Goal: Task Accomplishment & Management: Complete application form

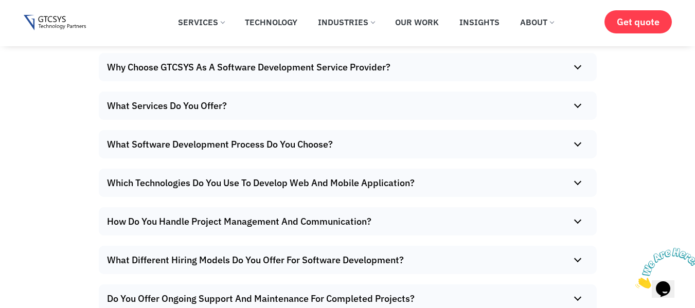
scroll to position [6120, 0]
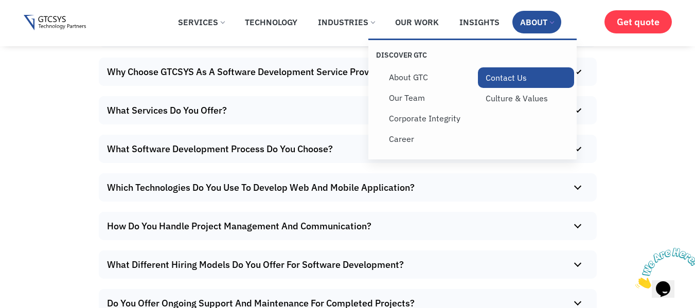
click at [522, 80] on link "Contact Us" at bounding box center [526, 77] width 97 height 21
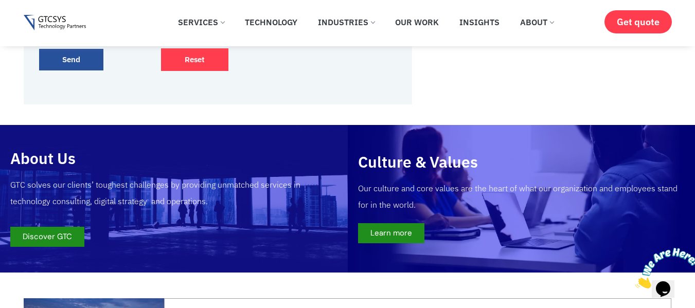
scroll to position [601, 0]
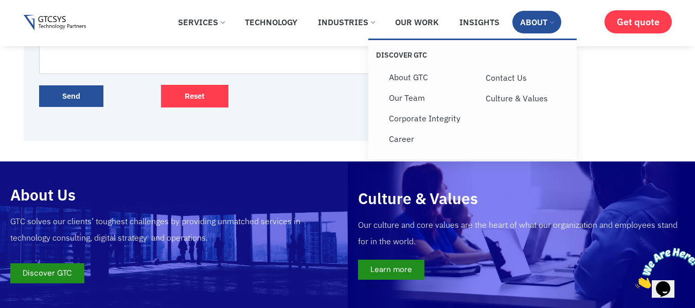
click at [535, 28] on link "About" at bounding box center [536, 22] width 49 height 23
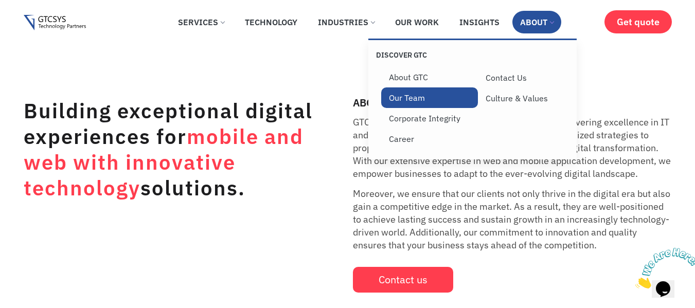
click at [418, 103] on link "Our Team" at bounding box center [429, 97] width 97 height 21
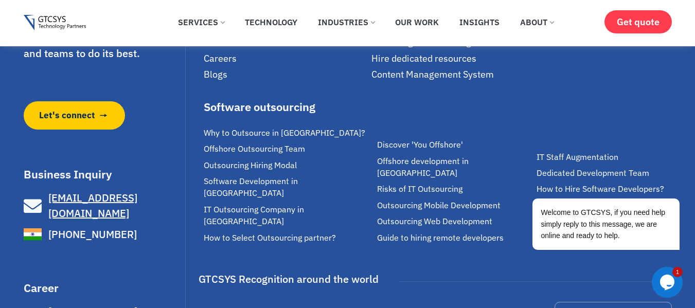
scroll to position [2777, 0]
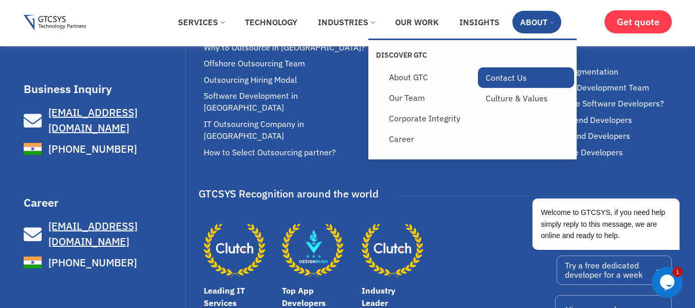
click at [496, 79] on link "Contact Us" at bounding box center [526, 77] width 97 height 21
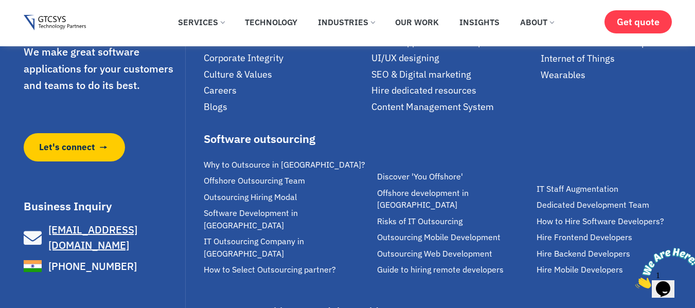
scroll to position [1493, 0]
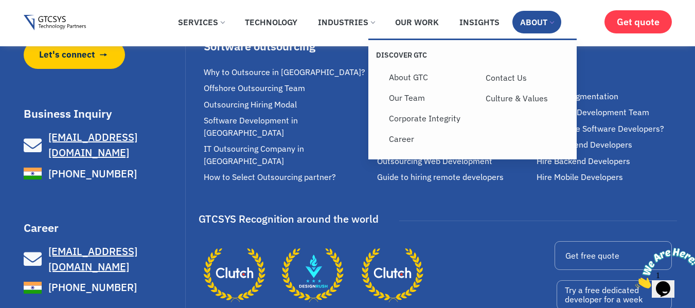
click at [535, 28] on link "About" at bounding box center [536, 22] width 49 height 23
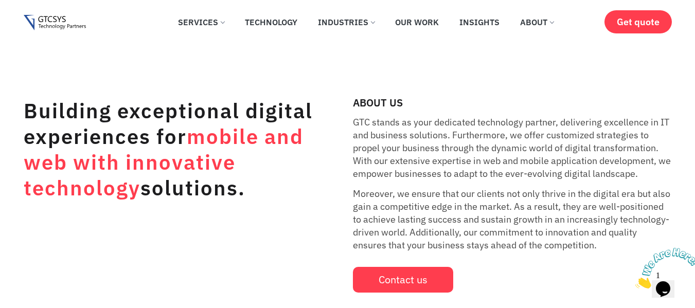
click at [528, 84] on div "Building exceptional digital experiences for mobile and web with innovative tec…" at bounding box center [347, 182] width 695 height 221
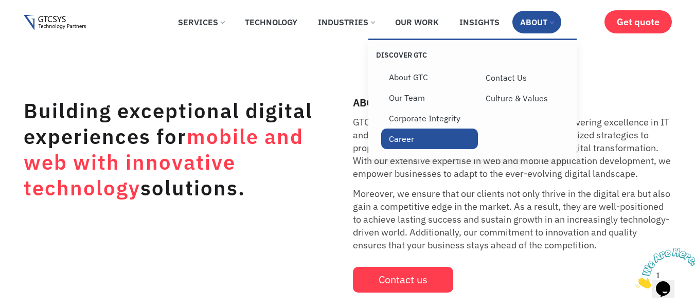
click at [423, 135] on link "Career" at bounding box center [429, 139] width 97 height 21
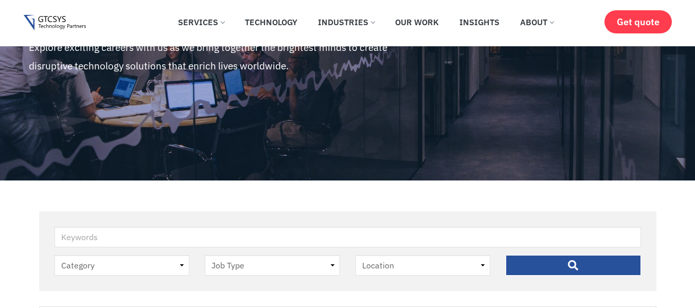
scroll to position [154, 0]
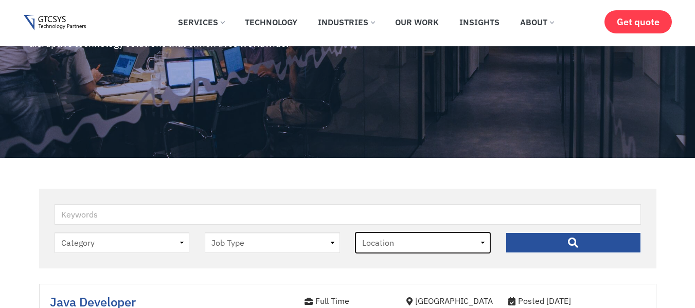
click at [419, 240] on select "Location [GEOGRAPHIC_DATA]" at bounding box center [422, 242] width 135 height 21
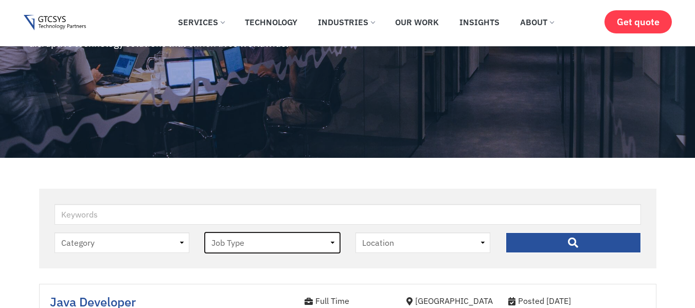
click at [273, 245] on select "Job Type [DEMOGRAPHIC_DATA] Internee" at bounding box center [272, 242] width 135 height 21
select select "full-time"
click at [205, 232] on select "Job Type [DEMOGRAPHIC_DATA] Internee" at bounding box center [272, 242] width 135 height 21
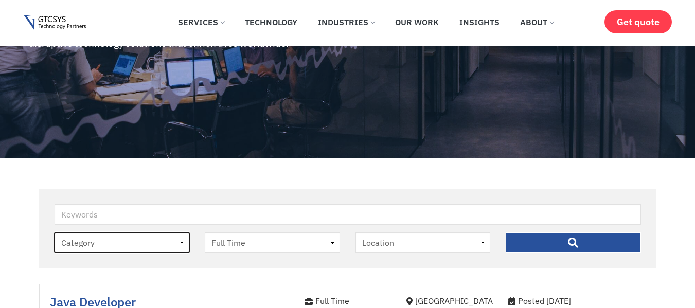
click at [150, 242] on select "Category job" at bounding box center [122, 242] width 135 height 21
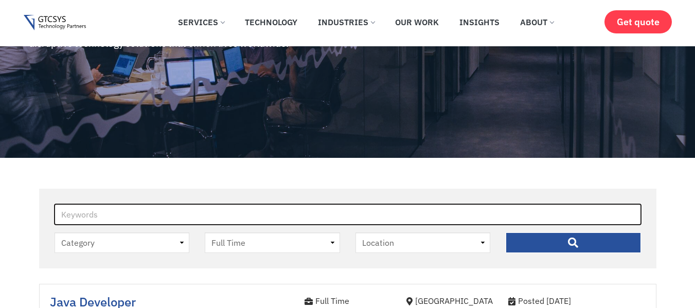
click at [155, 213] on input "Keywords" at bounding box center [348, 214] width 586 height 21
click at [155, 212] on input "Keywords" at bounding box center [348, 214] width 586 height 21
type input "Design"
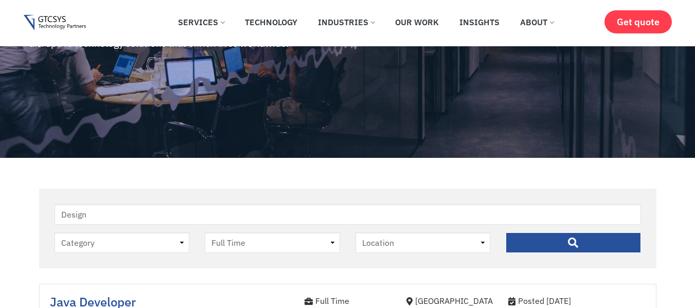
click at [546, 240] on input "" at bounding box center [573, 242] width 135 height 21
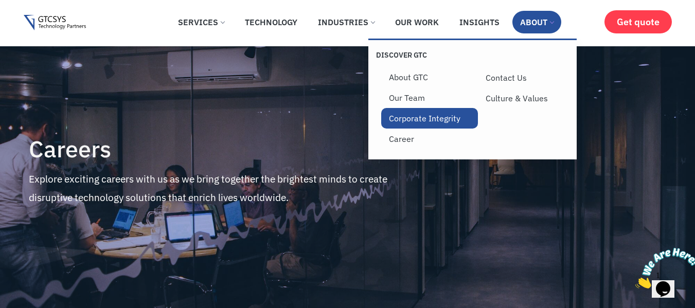
click at [429, 119] on link "Corporate Integrity" at bounding box center [429, 118] width 97 height 21
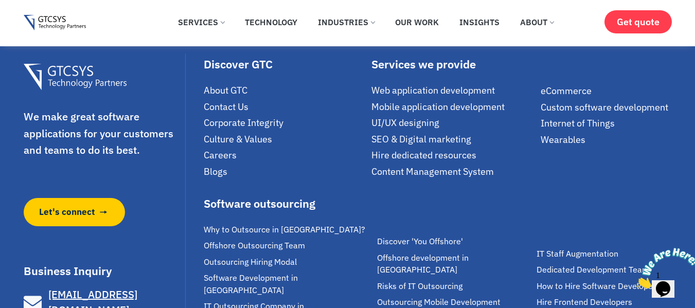
scroll to position [874, 0]
